Goal: Navigation & Orientation: Understand site structure

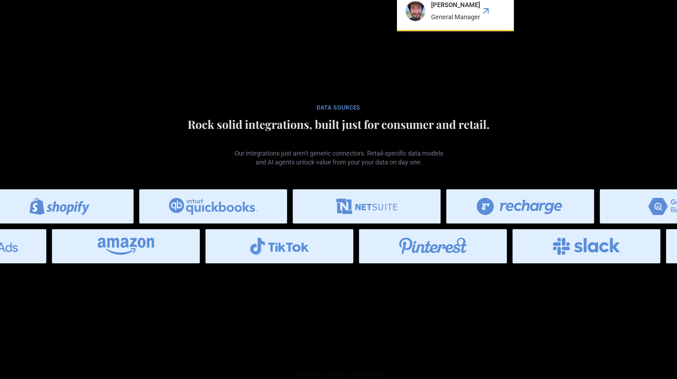
scroll to position [2911, 0]
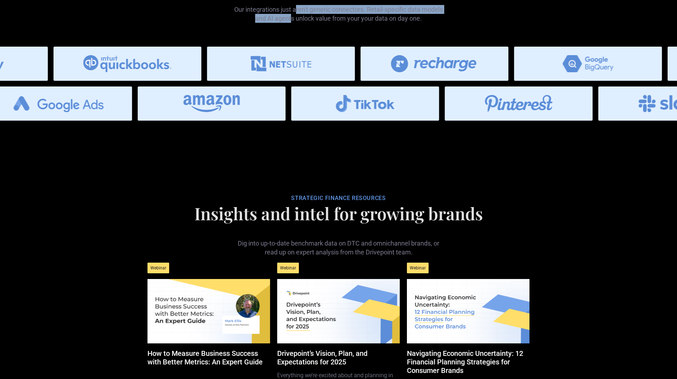
drag, startPoint x: 296, startPoint y: 73, endPoint x: 291, endPoint y: 80, distance: 8.4
click at [291, 23] on p "Our integrations just aren't generic connectors. Retail-specific data models an…" at bounding box center [338, 8] width 213 height 29
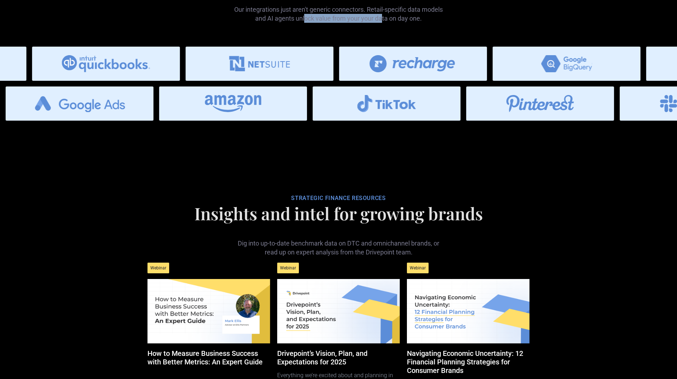
drag, startPoint x: 304, startPoint y: 82, endPoint x: 382, endPoint y: 85, distance: 77.9
click at [382, 23] on p "Our integrations just aren't generic connectors. Retail-specific data models an…" at bounding box center [338, 8] width 213 height 29
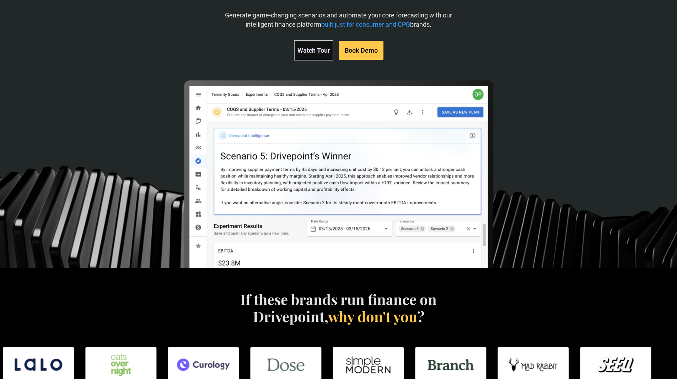
scroll to position [0, 0]
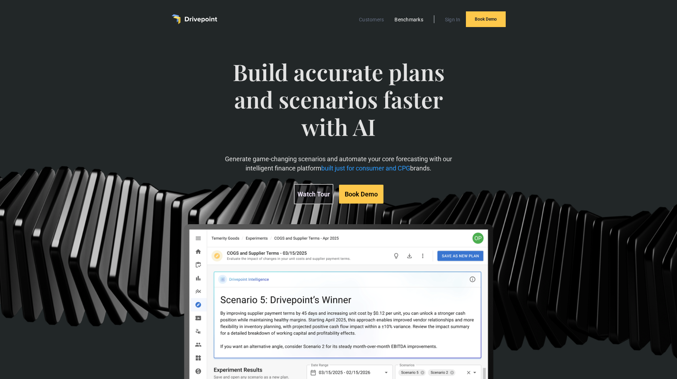
click at [404, 20] on link "Benchmarks" at bounding box center [409, 19] width 36 height 9
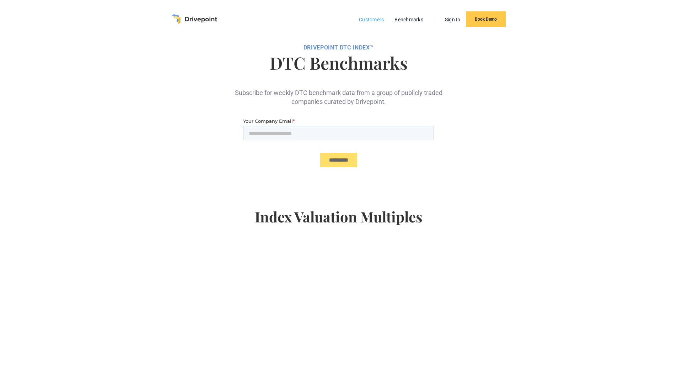
click at [363, 18] on link "Customers" at bounding box center [372, 19] width 32 height 9
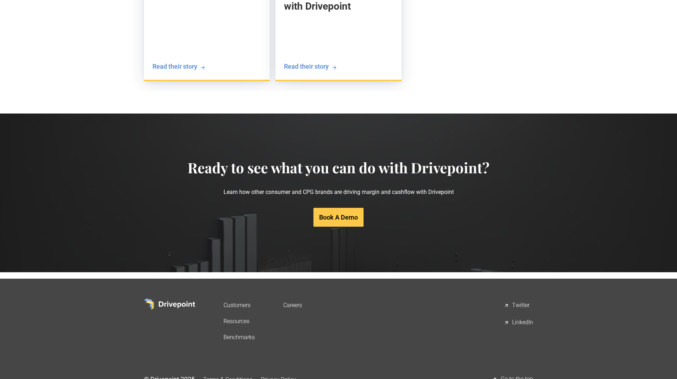
scroll to position [1362, 0]
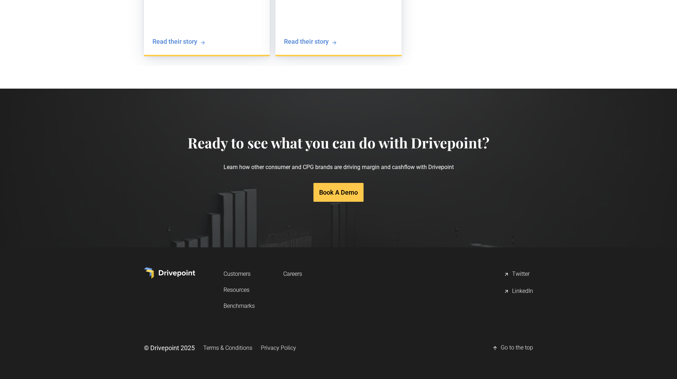
click at [237, 290] on link "Resources" at bounding box center [239, 289] width 31 height 13
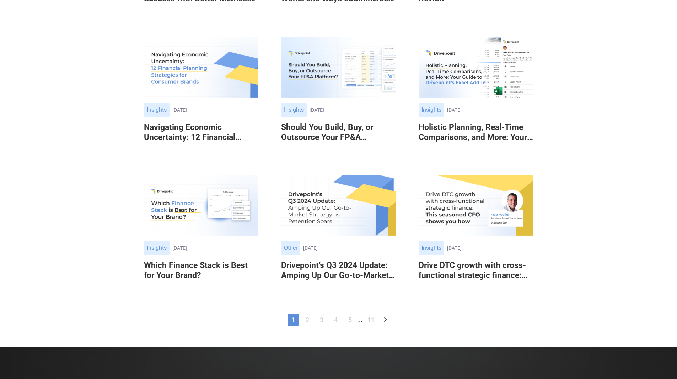
scroll to position [335, 0]
